Goal: Task Accomplishment & Management: Manage account settings

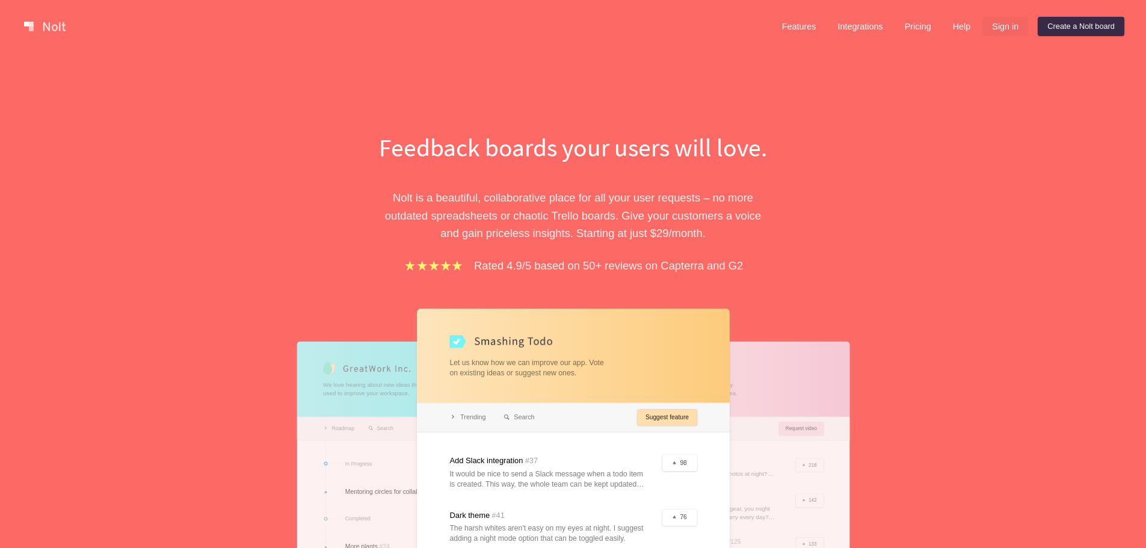
click at [1002, 28] on link "Sign in" at bounding box center [1006, 26] width 46 height 19
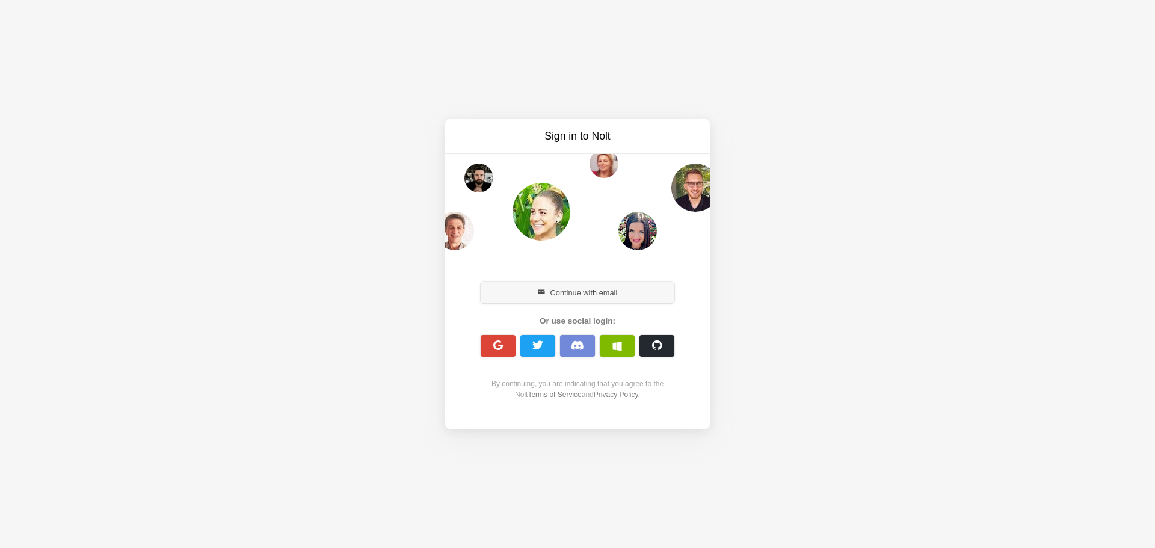
click at [611, 301] on button "Continue with email" at bounding box center [578, 293] width 194 height 22
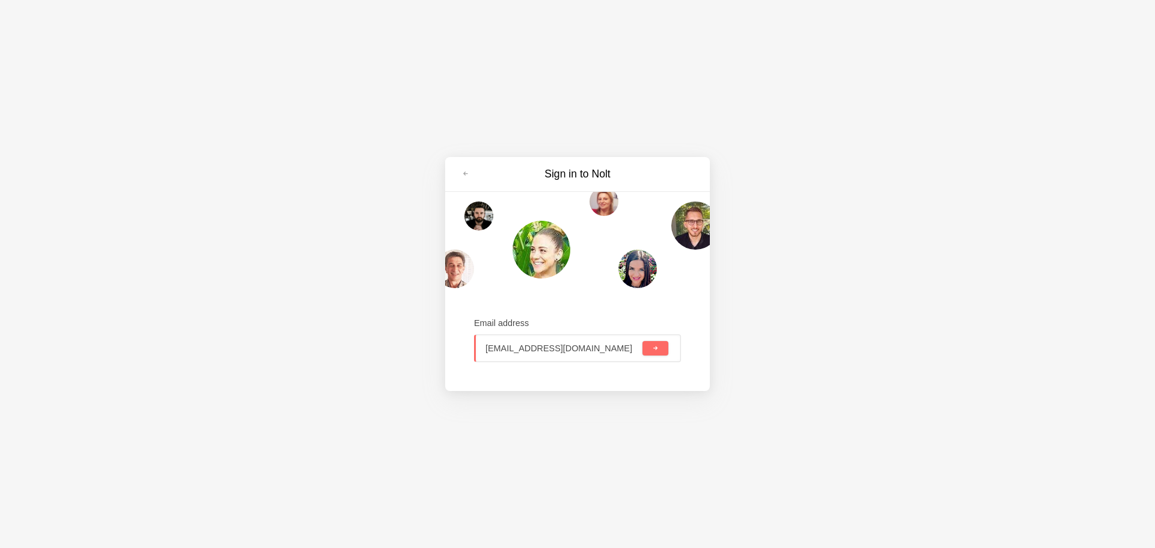
type input "[EMAIL_ADDRESS][DOMAIN_NAME]"
click at [653, 357] on div "[EMAIL_ADDRESS][DOMAIN_NAME]" at bounding box center [577, 349] width 207 height 28
click at [655, 353] on button "submit" at bounding box center [656, 348] width 26 height 14
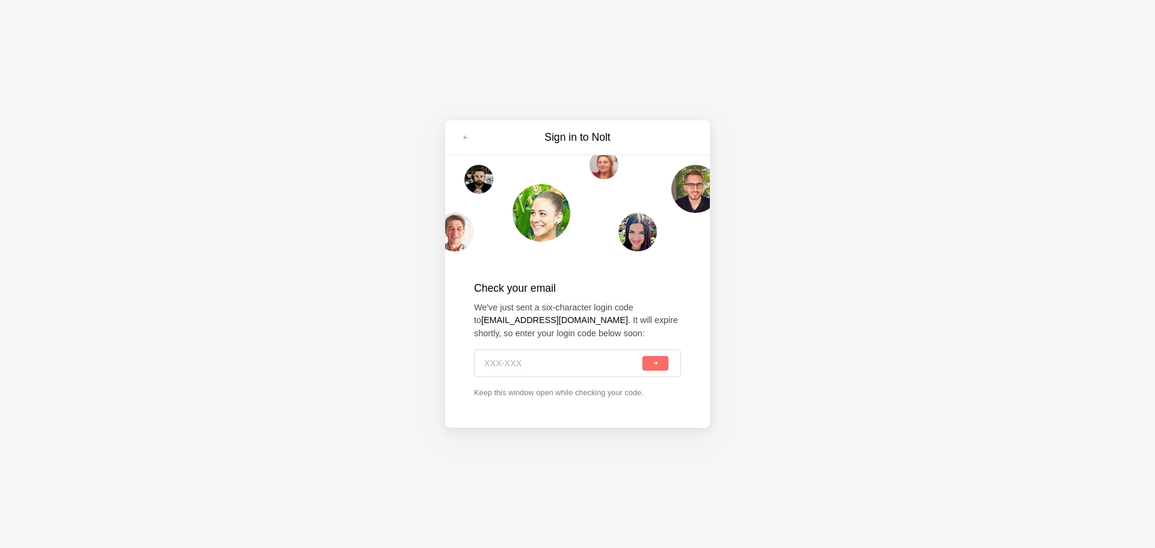
click at [1090, 206] on div "Sign in to [PERSON_NAME] Check your email We've just sent a six-character login…" at bounding box center [577, 274] width 1155 height 548
click at [555, 373] on input at bounding box center [563, 363] width 155 height 26
paste input "Y6C-5ZW"
type input "Y6C-5ZW"
click at [663, 363] on button "submit" at bounding box center [656, 363] width 26 height 14
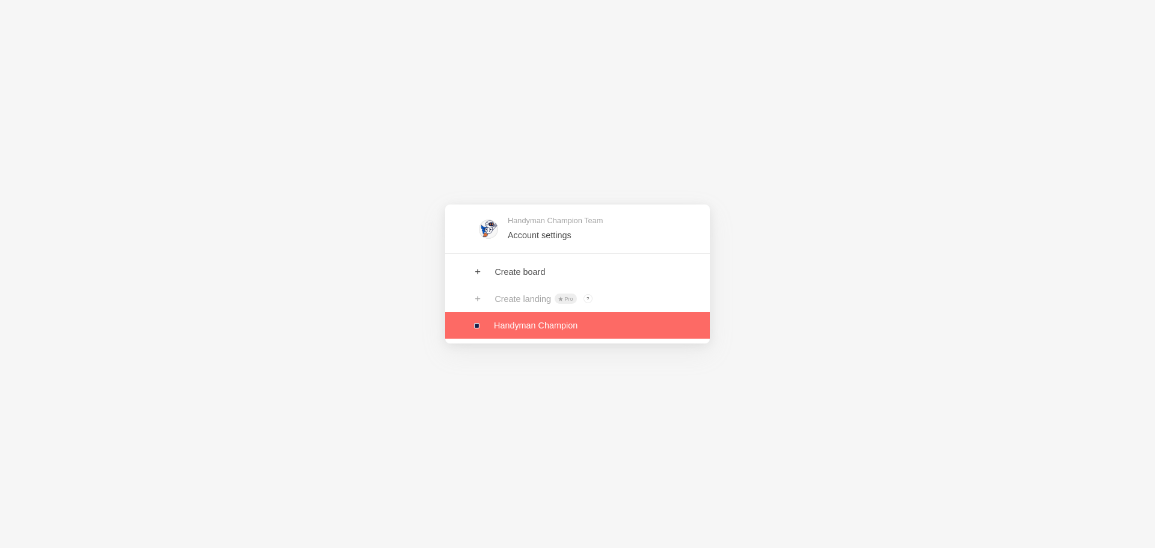
click at [513, 323] on link at bounding box center [577, 325] width 265 height 26
